Goal: Book appointment/travel/reservation

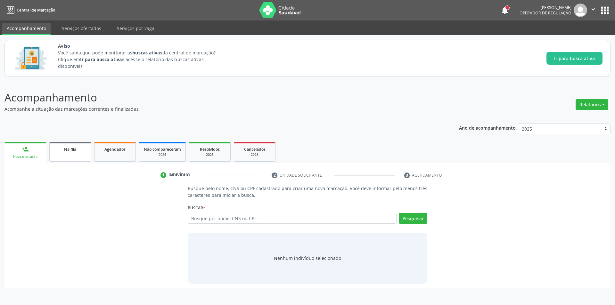
click at [81, 155] on link "Na fila" at bounding box center [70, 152] width 42 height 20
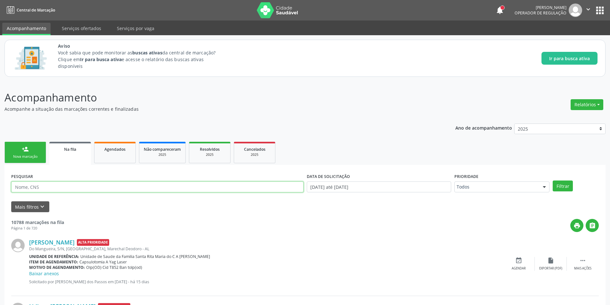
paste input "700509354253652"
click at [560, 190] on button "Filtrar" at bounding box center [563, 186] width 20 height 11
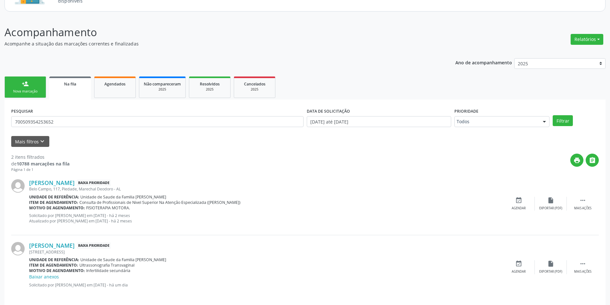
scroll to position [71, 0]
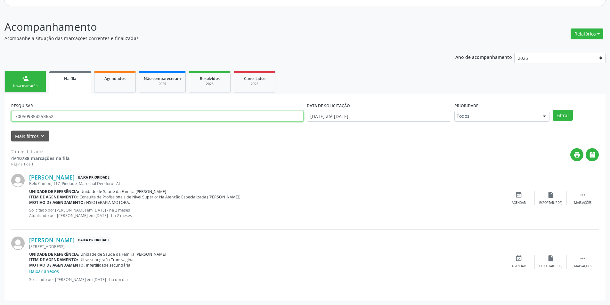
click at [67, 119] on input "700509354253652" at bounding box center [157, 116] width 292 height 11
type input "7"
drag, startPoint x: 64, startPoint y: 122, endPoint x: 51, endPoint y: 118, distance: 13.3
paste input "700901981986797"
click at [558, 114] on button "Filtrar" at bounding box center [563, 115] width 20 height 11
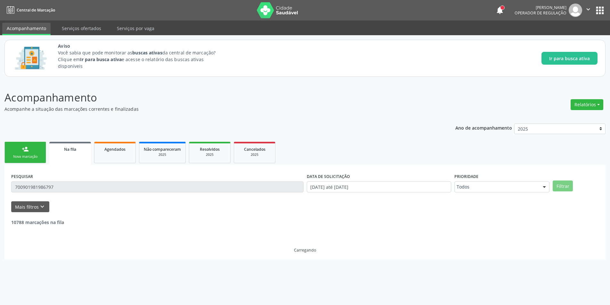
scroll to position [0, 0]
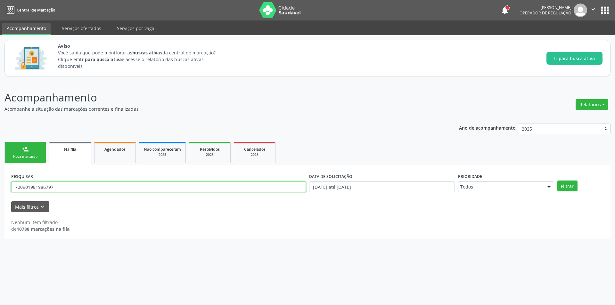
click at [91, 189] on input "700901981986797" at bounding box center [158, 187] width 295 height 11
type input "7"
paste input "705201424268374"
click at [559, 183] on button "Filtrar" at bounding box center [567, 186] width 20 height 11
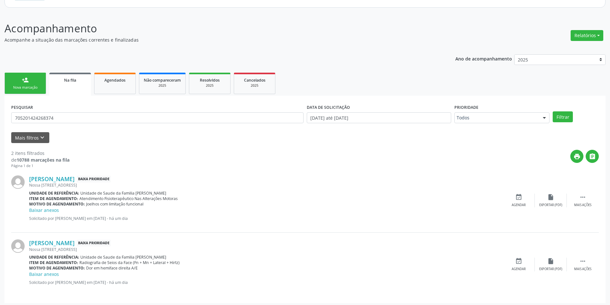
scroll to position [72, 0]
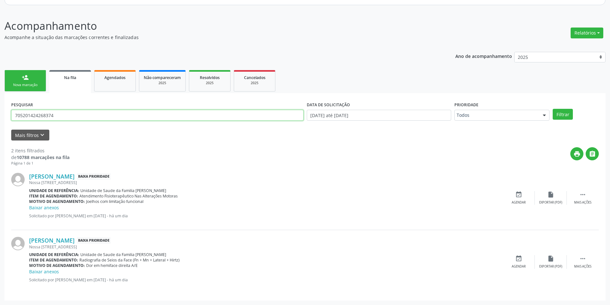
click at [67, 112] on input "705201424268374" at bounding box center [157, 115] width 292 height 11
type input "7"
paste input "700509354253652"
type input "700509354253652"
click at [563, 111] on button "Filtrar" at bounding box center [563, 114] width 20 height 11
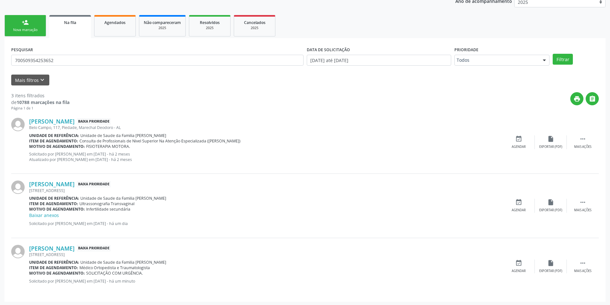
scroll to position [128, 0]
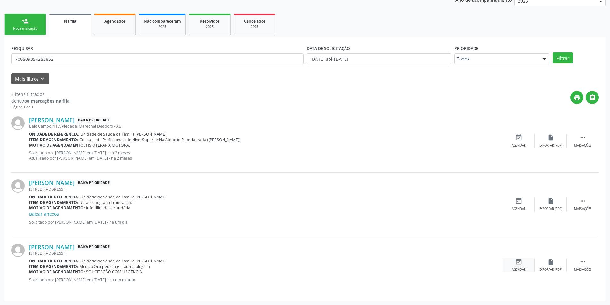
click at [523, 260] on div "event_available Agendar" at bounding box center [519, 265] width 32 height 14
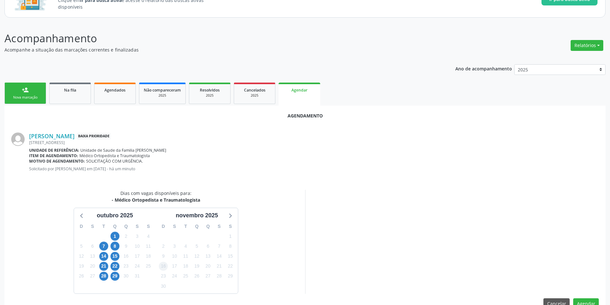
scroll to position [74, 0]
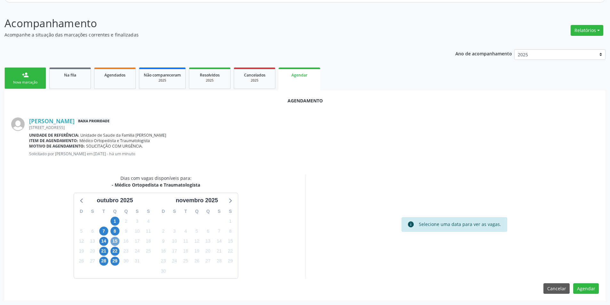
click at [113, 240] on span "15" at bounding box center [114, 241] width 9 height 9
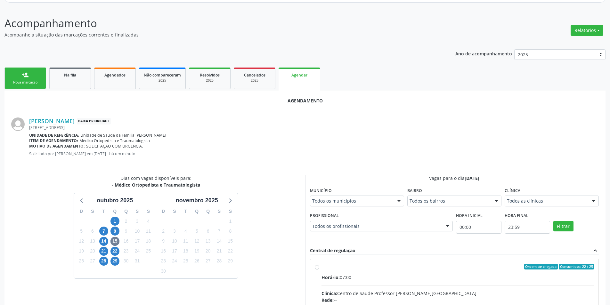
click at [316, 269] on input "Ordem de chegada Consumidos: 22 / 25 Horário: 07:00 Clínica: Centro de Saude Pr…" at bounding box center [317, 267] width 4 height 6
radio input "true"
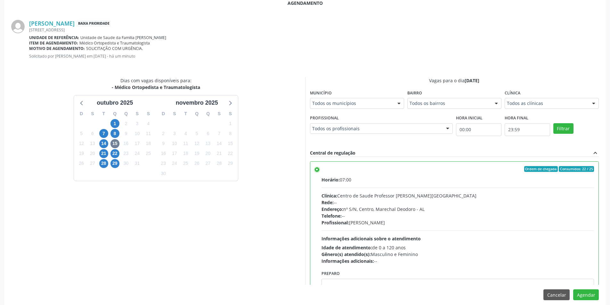
scroll to position [178, 0]
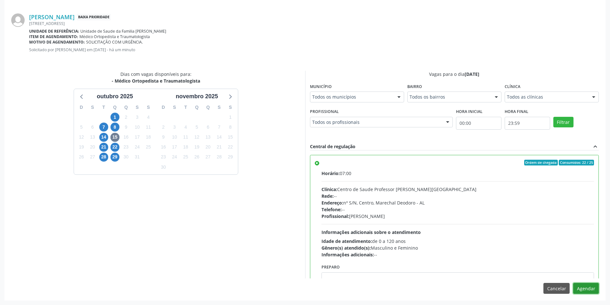
click at [586, 293] on button "Agendar" at bounding box center [586, 288] width 26 height 11
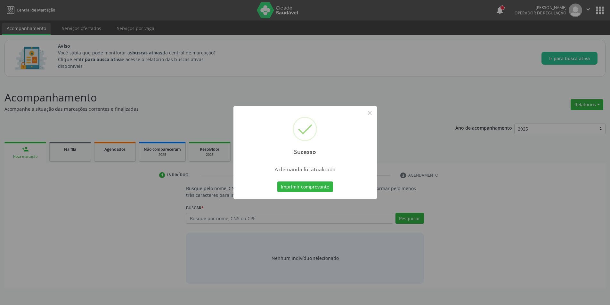
scroll to position [0, 0]
click at [376, 114] on button "×" at bounding box center [372, 113] width 11 height 11
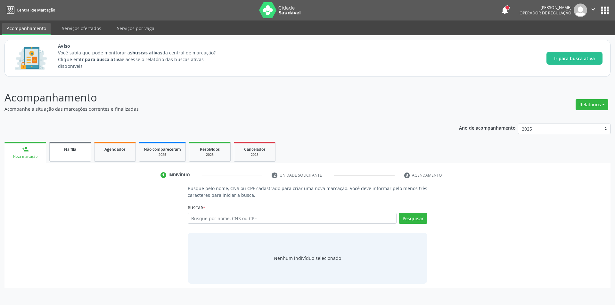
click at [67, 148] on span "Na fila" at bounding box center [70, 149] width 12 height 5
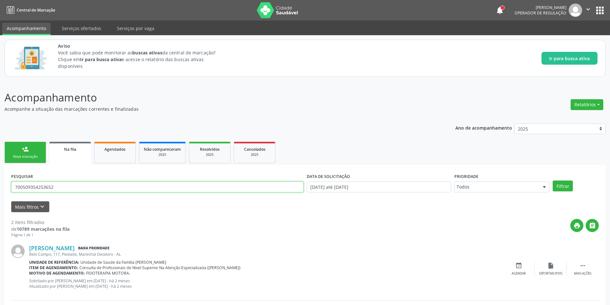
click at [74, 189] on input "700509354253652" at bounding box center [157, 187] width 292 height 11
type input "7"
click at [94, 187] on input "text" at bounding box center [157, 187] width 292 height 11
paste input "700901981986797"
type input "700901981986797"
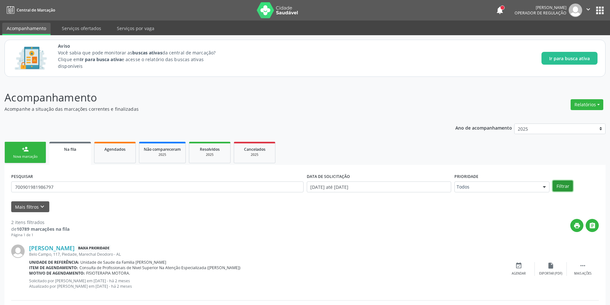
click at [566, 183] on button "Filtrar" at bounding box center [563, 186] width 20 height 11
click at [524, 267] on div "event_available Agendar" at bounding box center [519, 267] width 32 height 14
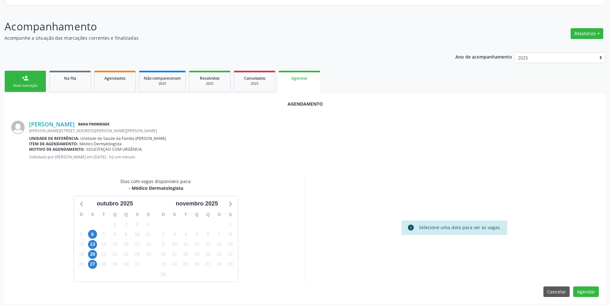
scroll to position [74, 0]
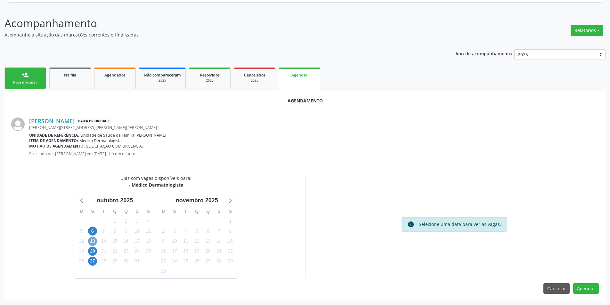
click at [91, 244] on span "13" at bounding box center [92, 241] width 9 height 9
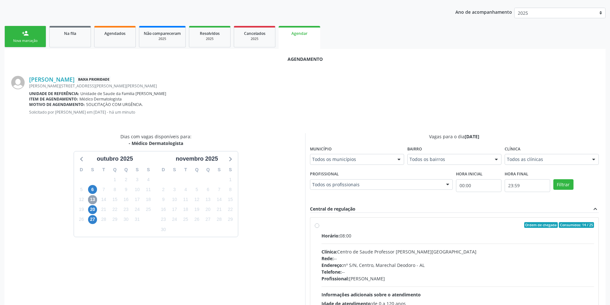
scroll to position [167, 0]
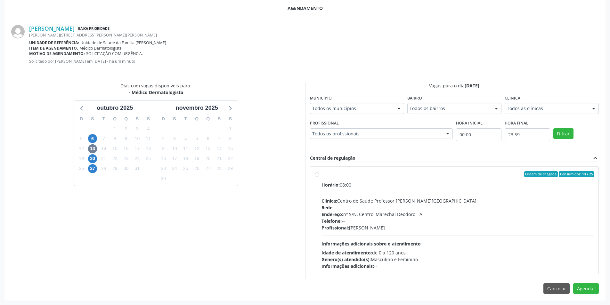
click at [322, 176] on label "Ordem de chegada Consumidos: 14 / 25 Horário: 08:00 Clínica: Centro de Saude Pr…" at bounding box center [458, 220] width 273 height 98
click at [317, 176] on input "Ordem de chegada Consumidos: 14 / 25 Horário: 08:00 Clínica: Centro de Saude Pr…" at bounding box center [317, 174] width 4 height 6
radio input "true"
click at [591, 298] on button "Agendar" at bounding box center [586, 300] width 26 height 11
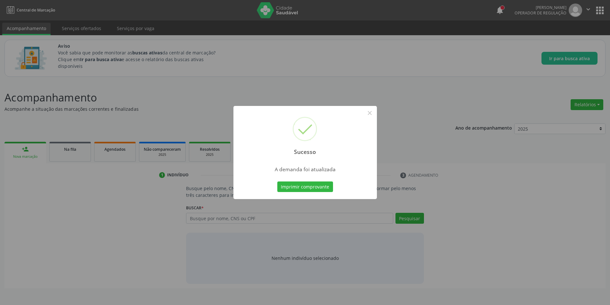
scroll to position [0, 0]
click at [372, 113] on button "×" at bounding box center [372, 113] width 11 height 11
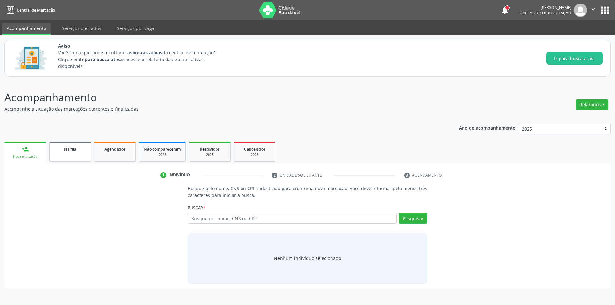
click at [83, 158] on link "Na fila" at bounding box center [70, 152] width 42 height 20
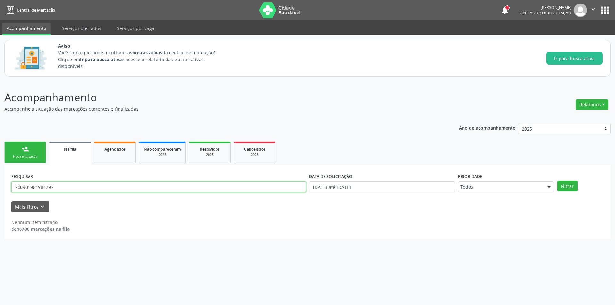
click at [71, 188] on input "700901981986797" at bounding box center [158, 187] width 295 height 11
type input "7"
paste input "700504163081755"
click at [570, 185] on button "Filtrar" at bounding box center [567, 186] width 20 height 11
click at [82, 184] on input "700504163081755" at bounding box center [158, 187] width 295 height 11
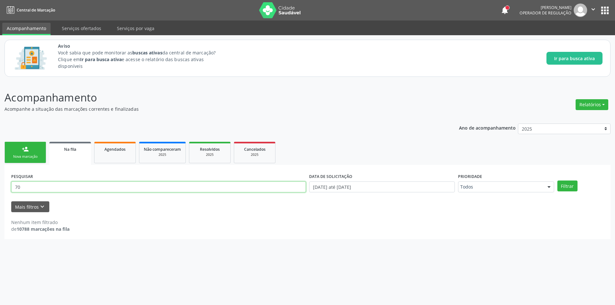
type input "7"
paste input "706004898075847"
type input "706004898075847"
click at [573, 188] on button "Filtrar" at bounding box center [567, 186] width 20 height 11
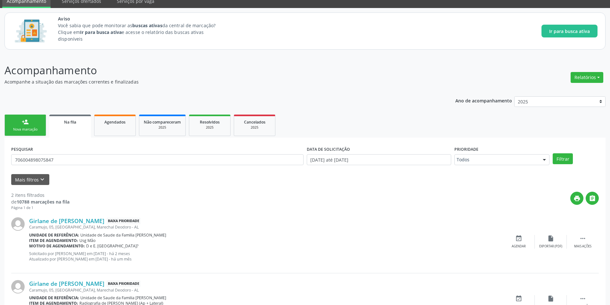
scroll to position [64, 0]
